Goal: Information Seeking & Learning: Understand process/instructions

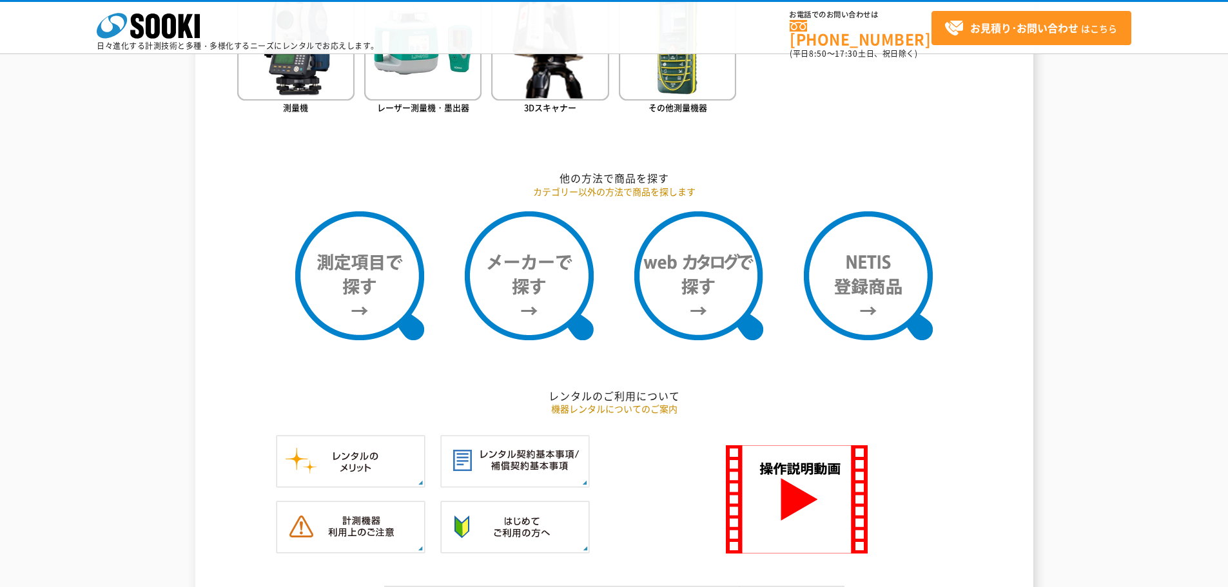
scroll to position [1225, 0]
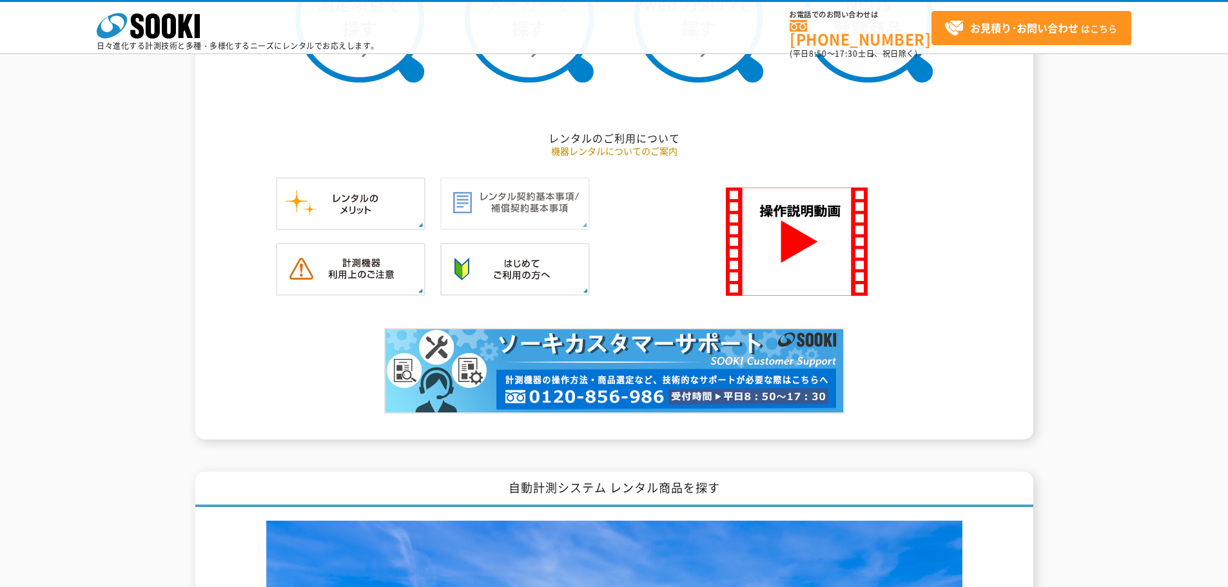
click at [513, 206] on img at bounding box center [515, 203] width 150 height 53
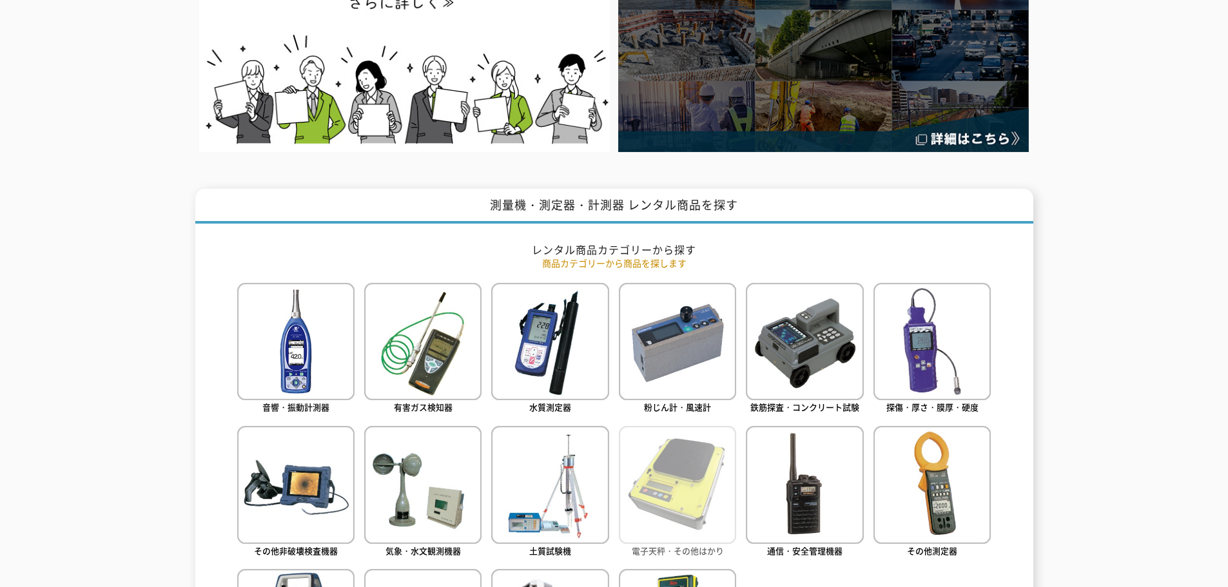
scroll to position [0, 0]
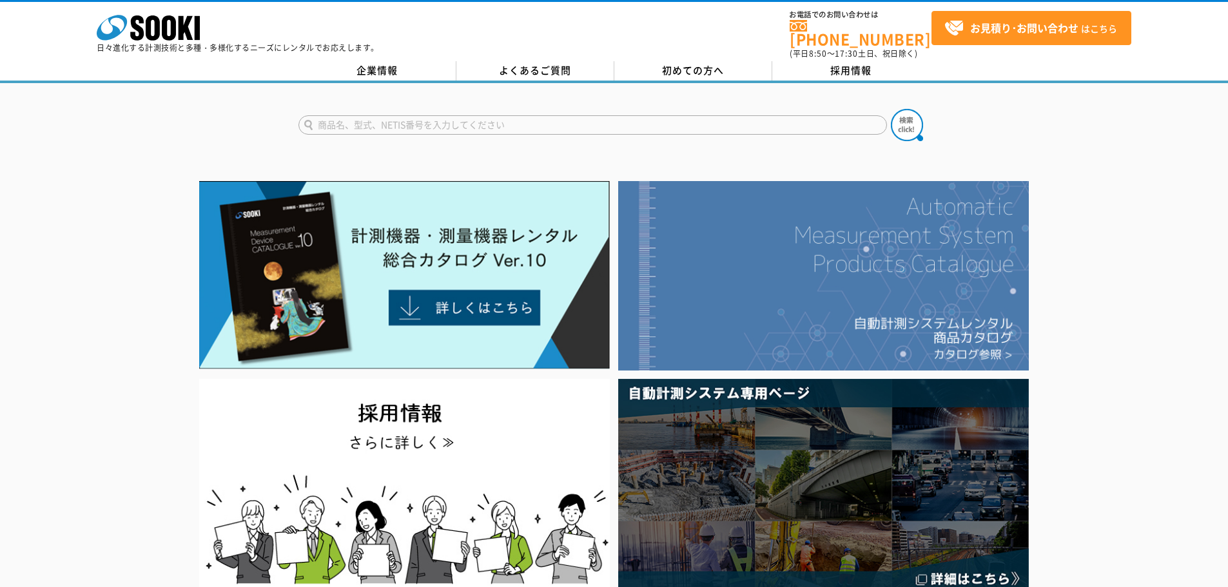
click at [840, 311] on img at bounding box center [823, 276] width 411 height 190
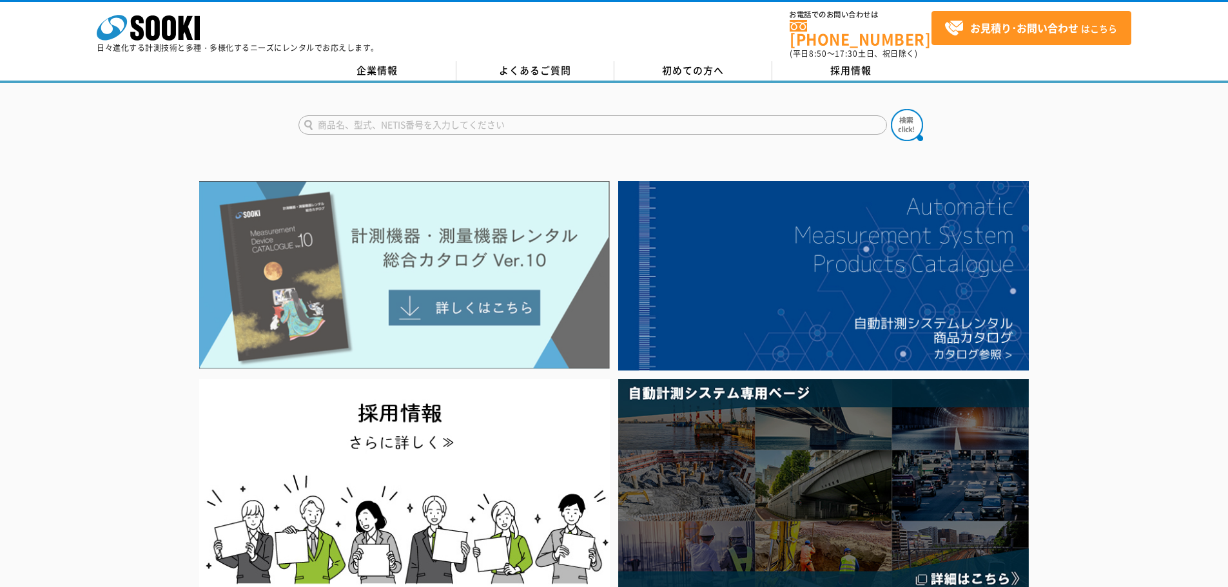
click at [460, 302] on img at bounding box center [404, 275] width 411 height 188
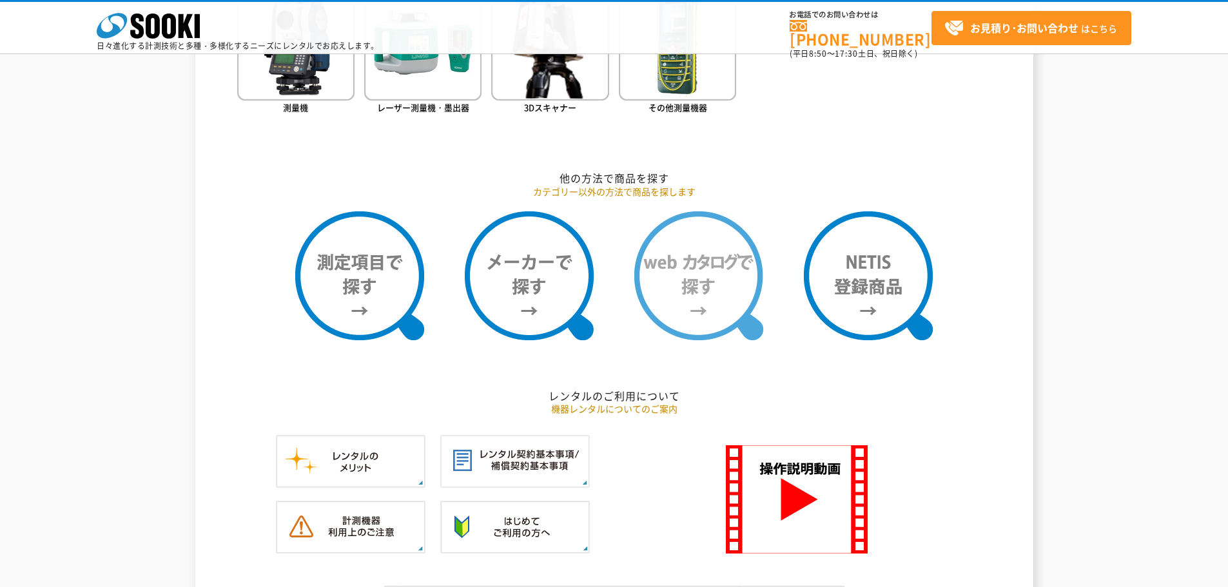
scroll to position [1032, 0]
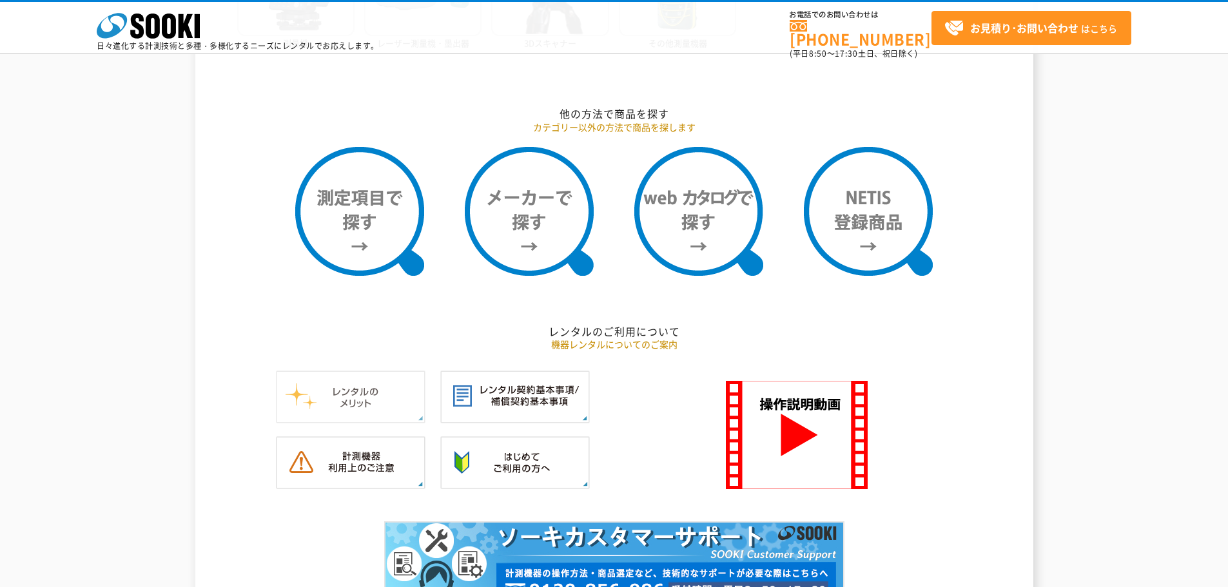
click at [350, 408] on img at bounding box center [351, 397] width 150 height 53
click at [525, 459] on img at bounding box center [515, 463] width 150 height 53
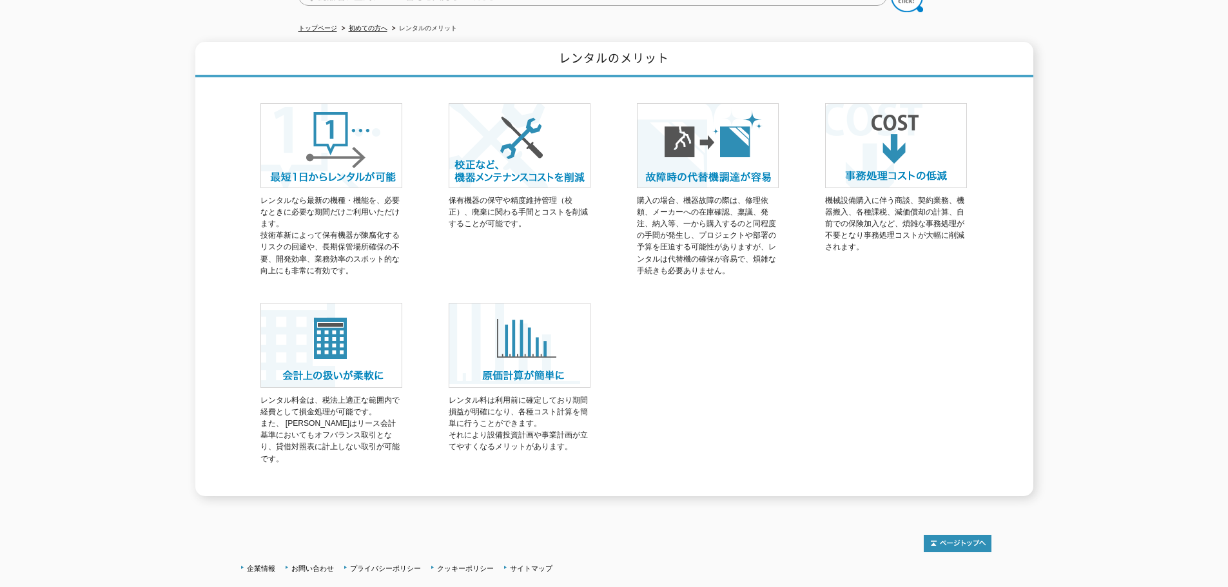
scroll to position [148, 0]
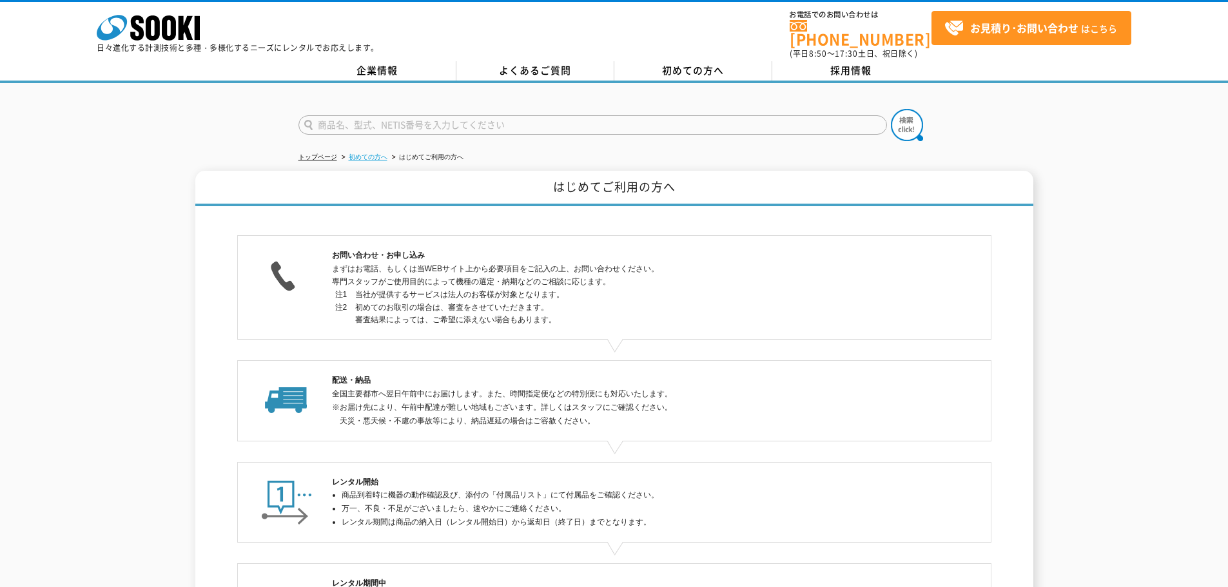
click at [354, 153] on link "初めての方へ" at bounding box center [368, 156] width 39 height 7
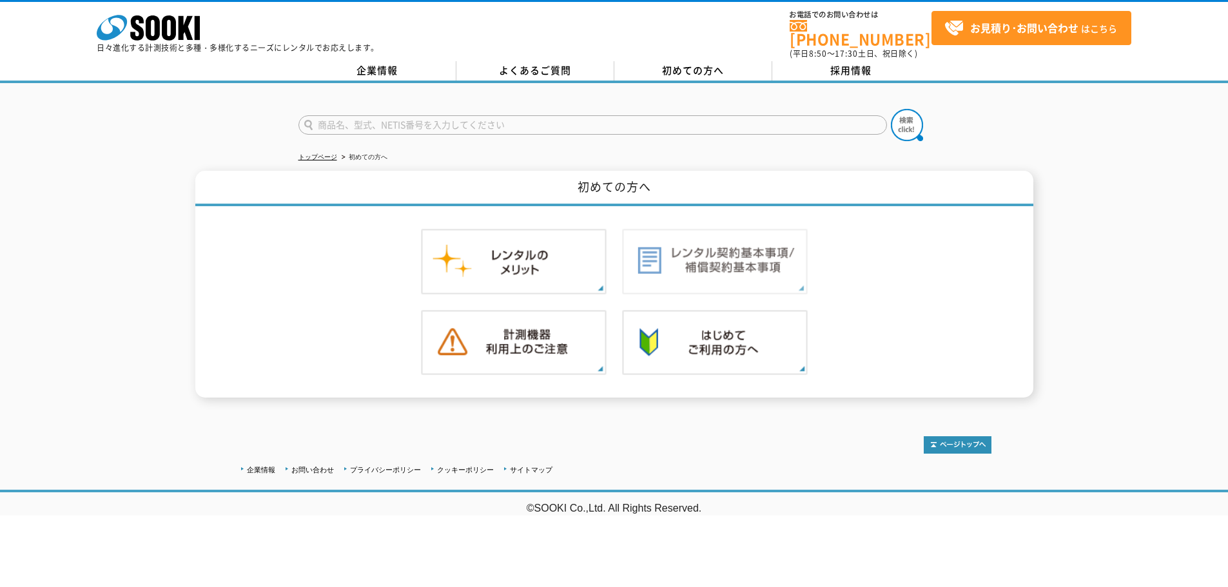
click at [710, 270] on img at bounding box center [715, 262] width 186 height 66
click at [538, 337] on img at bounding box center [514, 343] width 186 height 66
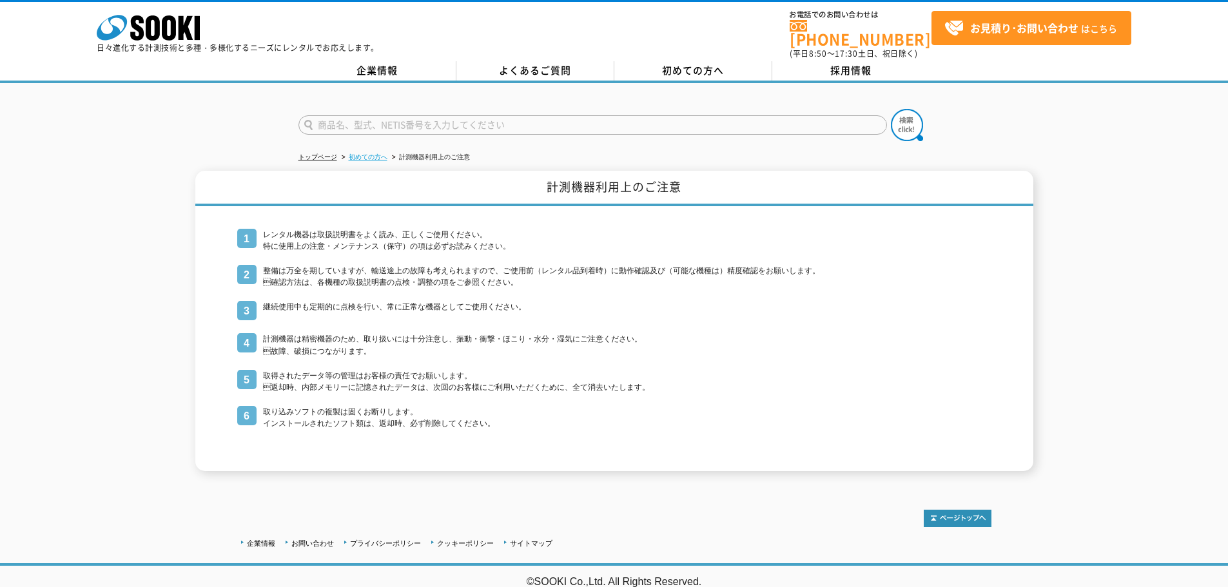
click at [366, 153] on link "初めての方へ" at bounding box center [368, 156] width 39 height 7
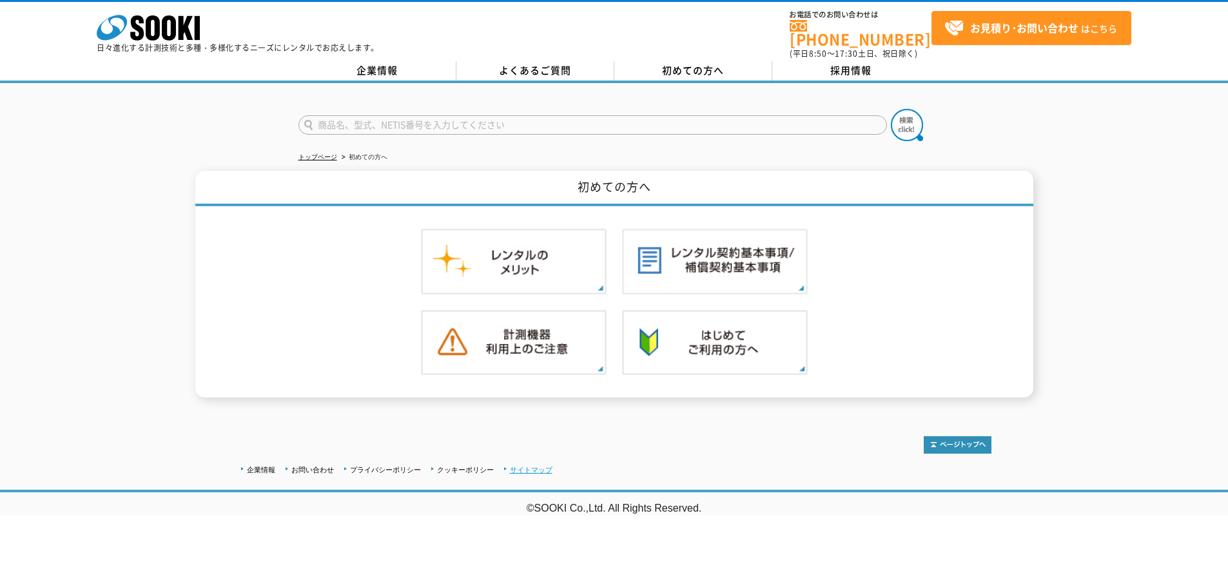
click at [534, 466] on link "サイトマップ" at bounding box center [531, 470] width 43 height 8
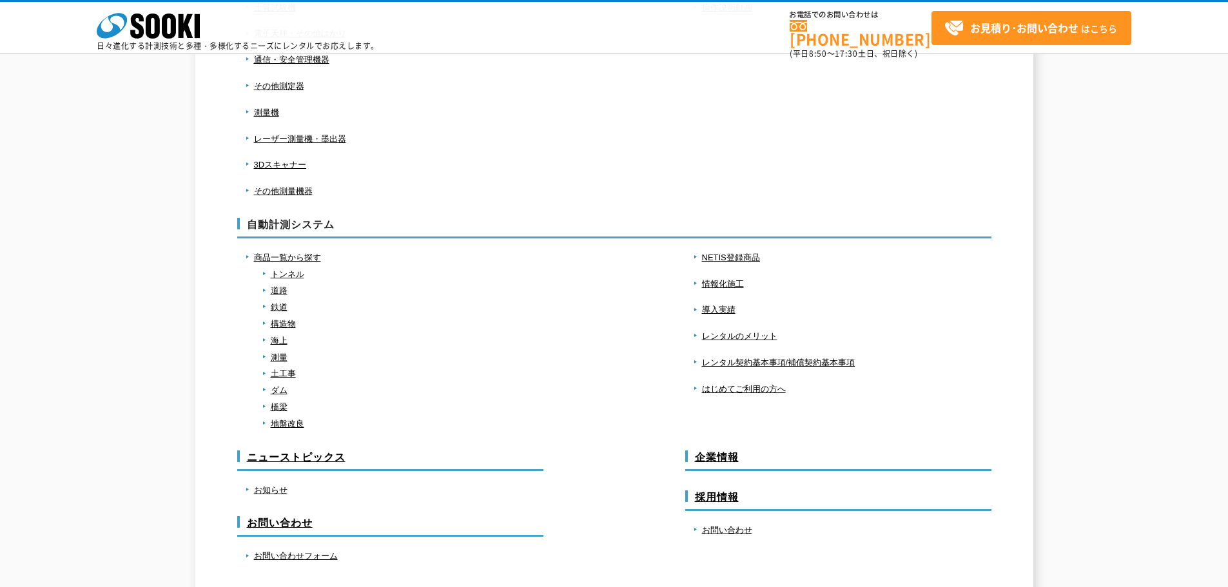
scroll to position [675, 0]
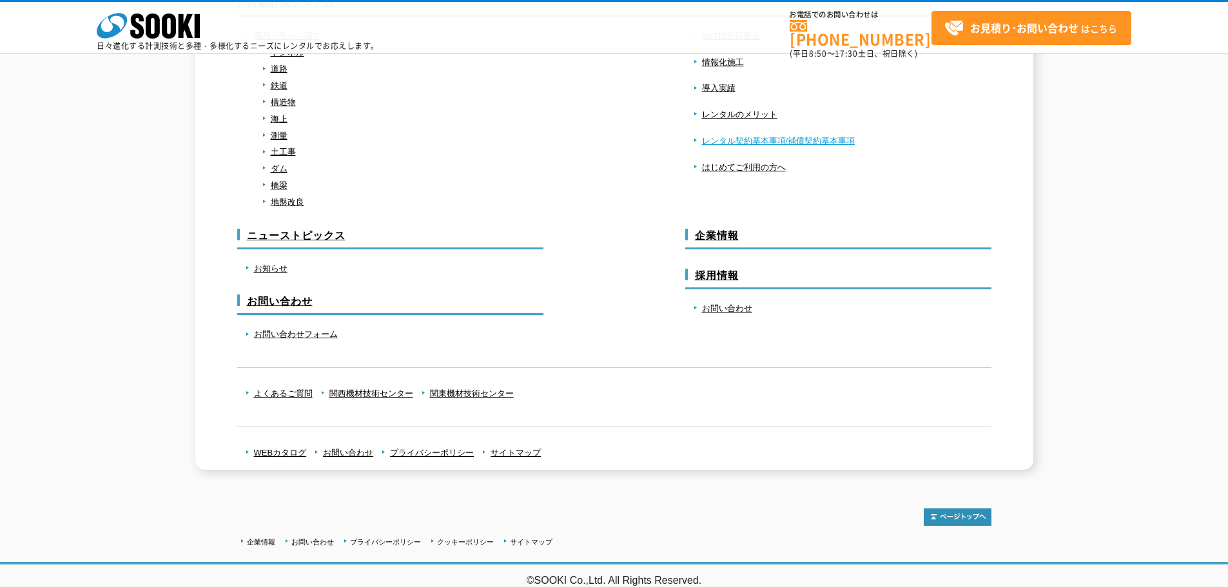
click at [779, 136] on link "レンタル契約基本事項/補償契約基本事項" at bounding box center [778, 141] width 153 height 10
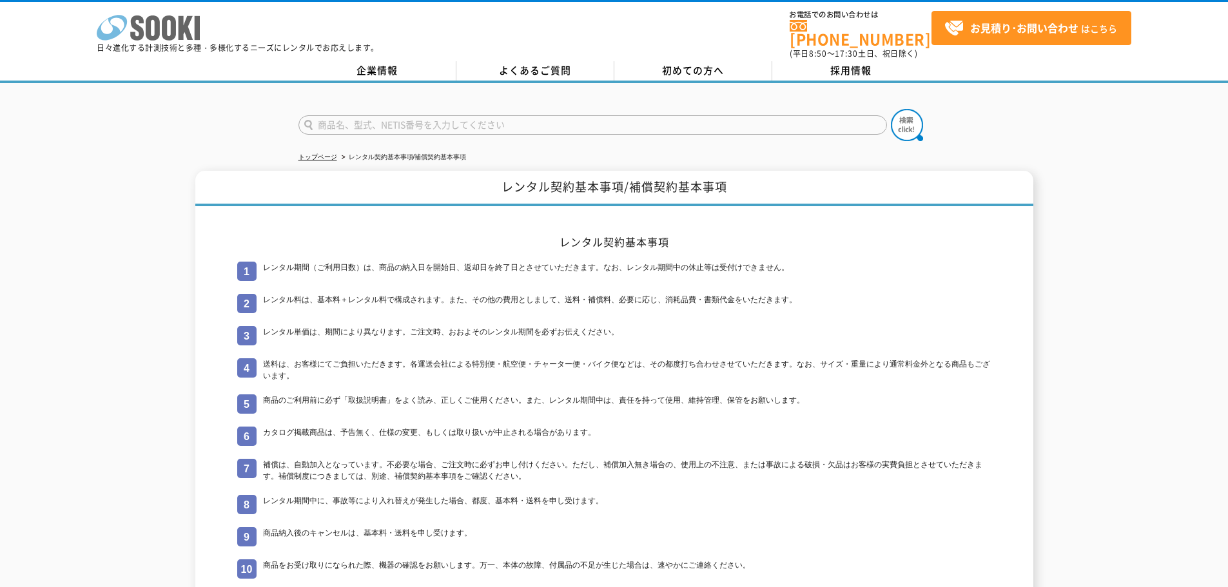
click at [188, 26] on polygon at bounding box center [186, 28] width 15 height 24
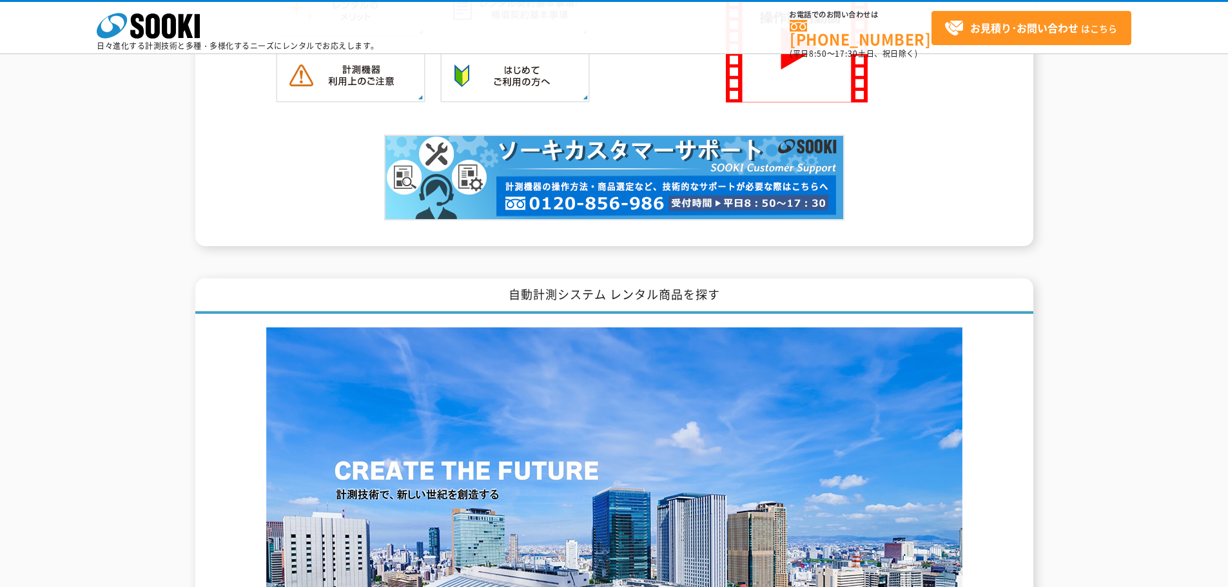
scroll to position [1225, 0]
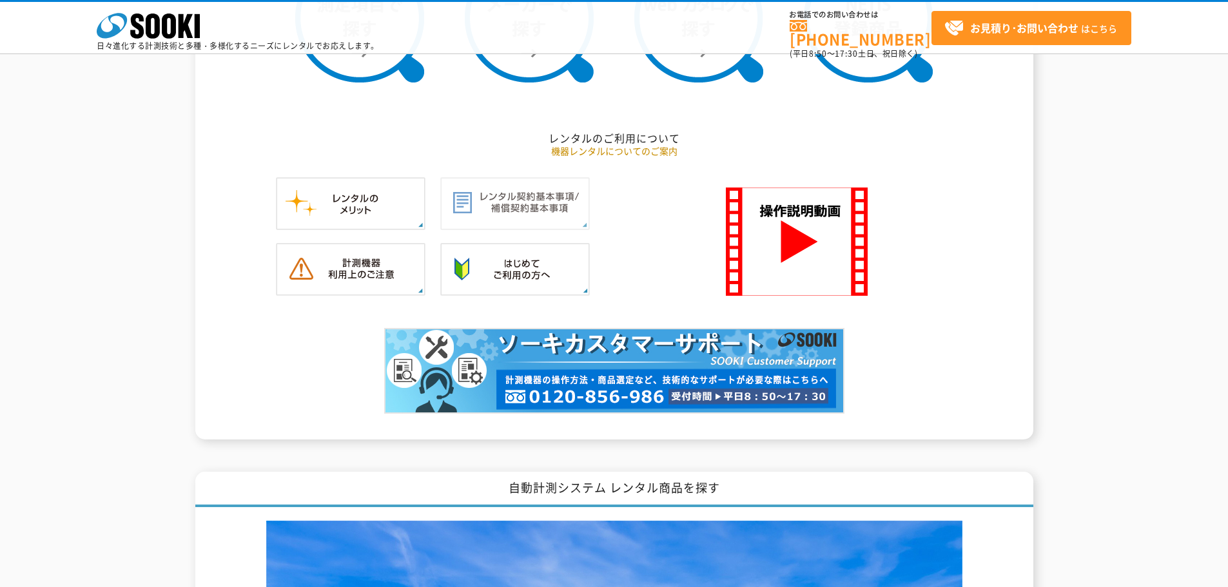
click at [520, 212] on img at bounding box center [515, 203] width 150 height 53
